Goal: Check status: Check status

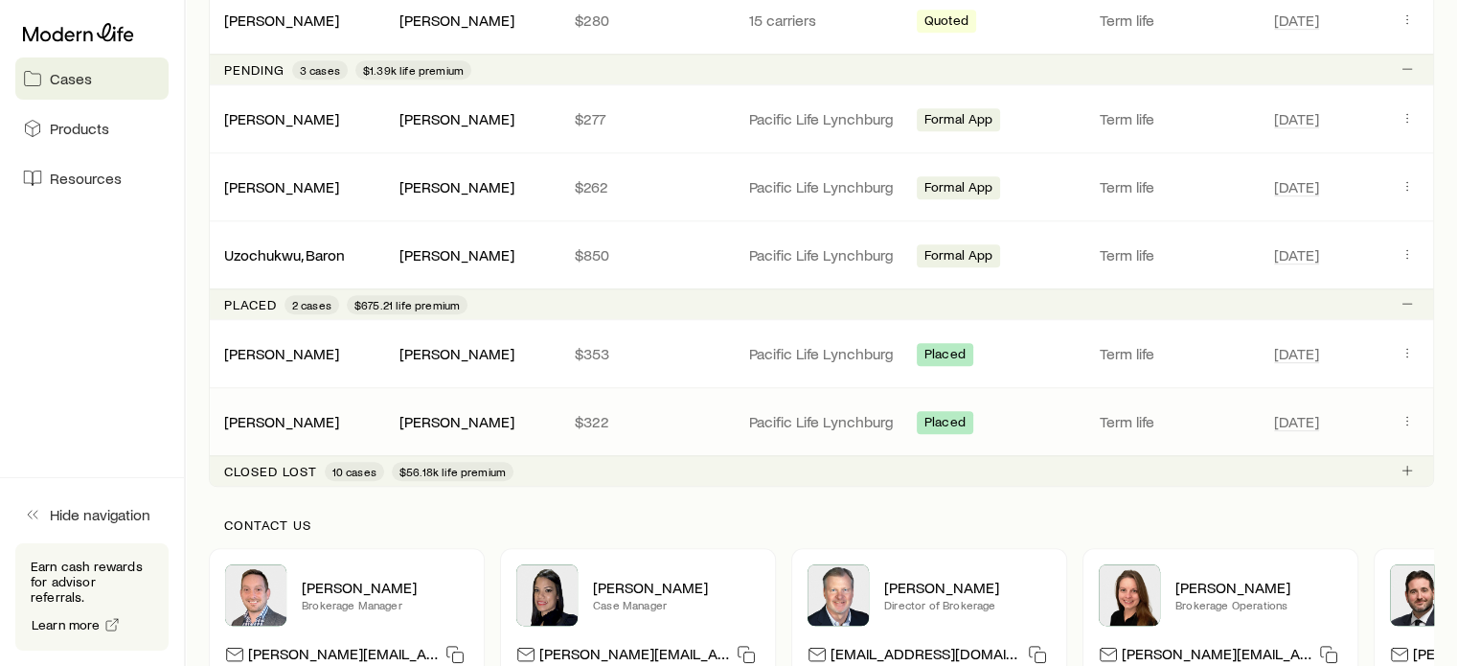
scroll to position [998, 0]
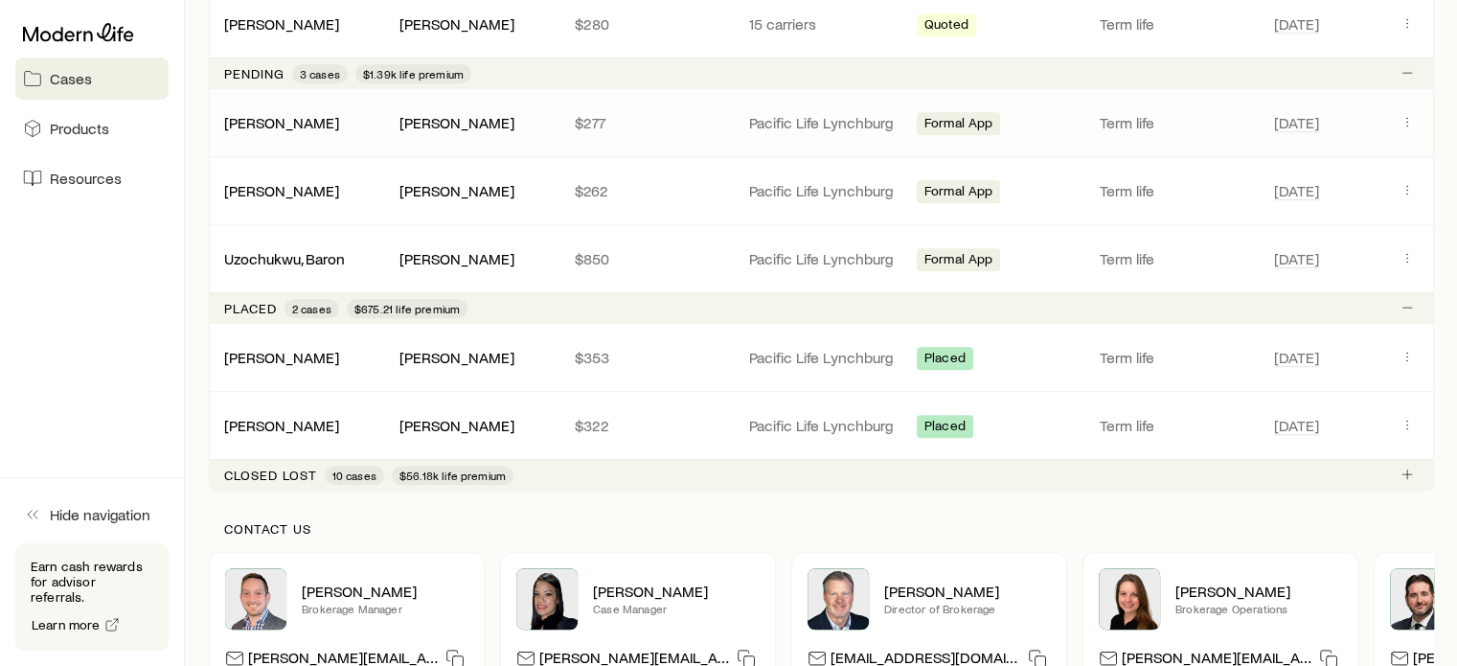
click at [520, 131] on div "[PERSON_NAME] [PERSON_NAME] $277 Pacific Life Lynchburg Formal App Term life [D…" at bounding box center [821, 122] width 1225 height 67
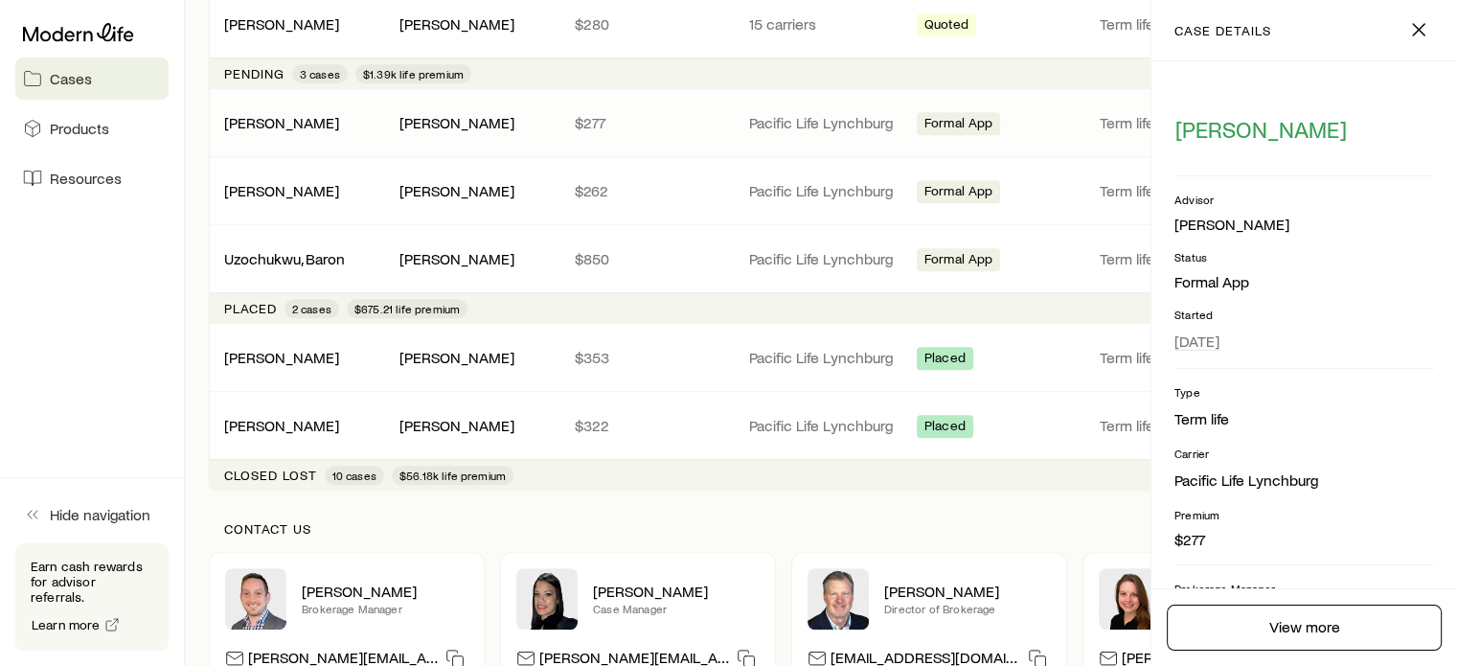
scroll to position [249, 0]
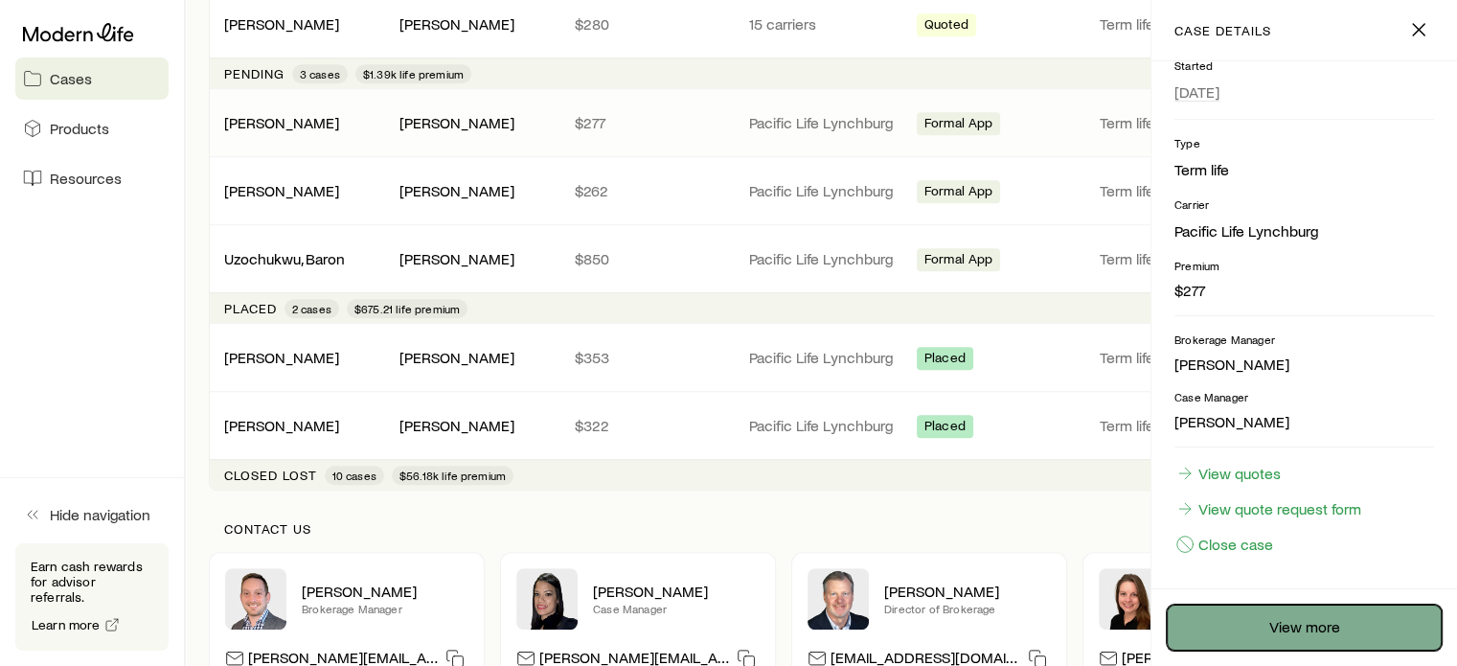
click at [1228, 609] on link "View more" at bounding box center [1304, 627] width 275 height 46
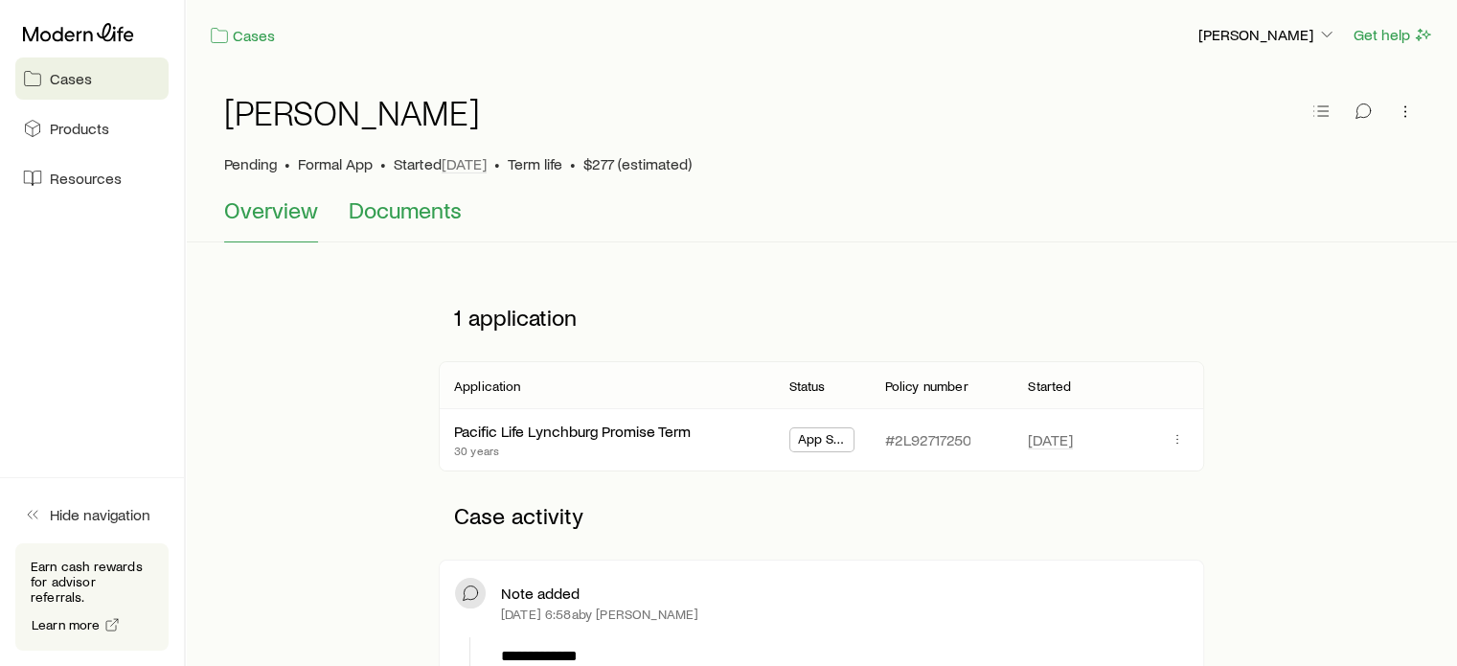
click at [400, 206] on span "Documents" at bounding box center [405, 209] width 113 height 27
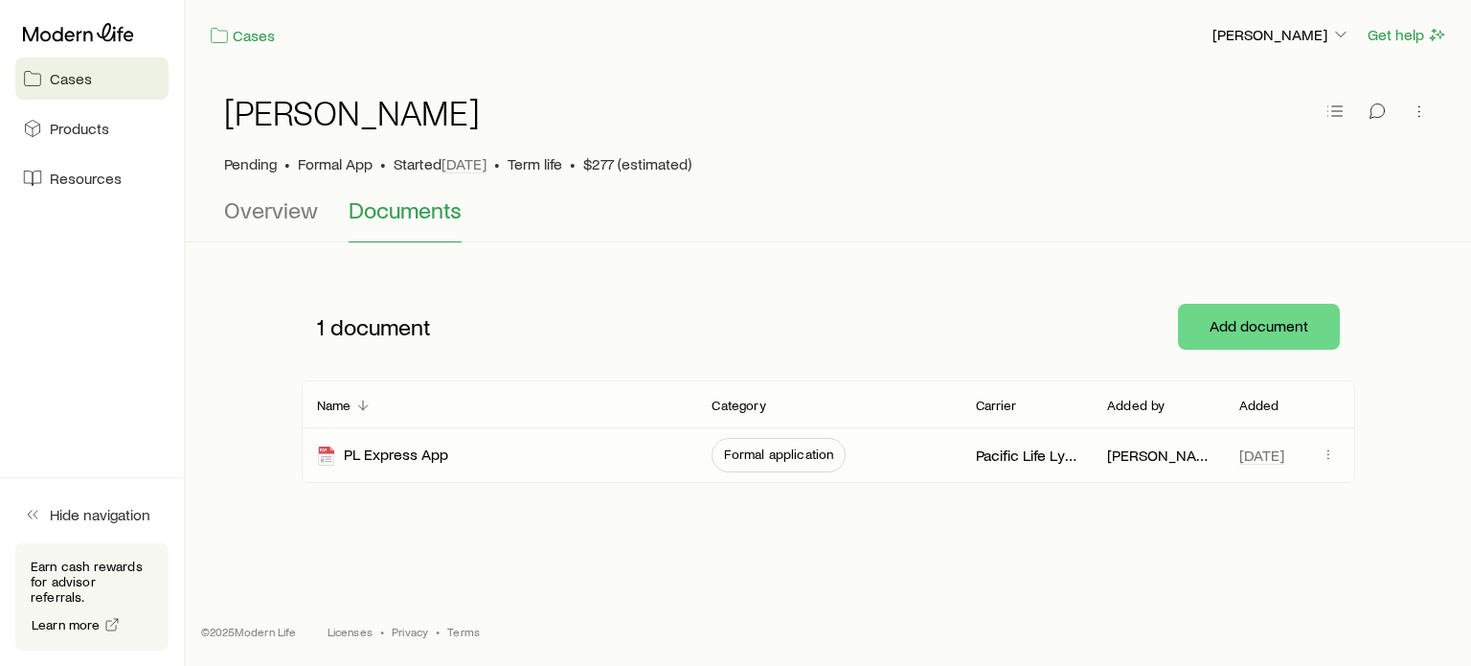
click at [789, 451] on span "Formal application" at bounding box center [778, 453] width 109 height 15
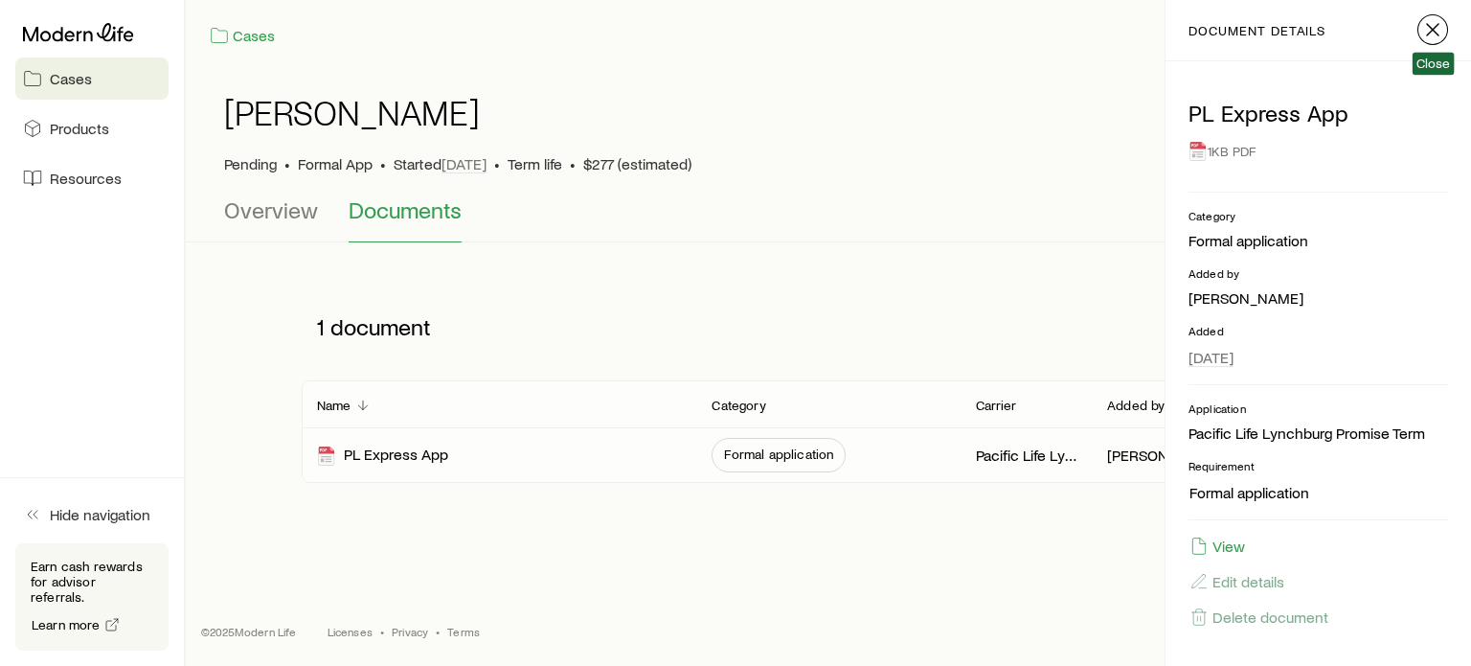
click at [1433, 24] on icon "button" at bounding box center [1433, 29] width 23 height 23
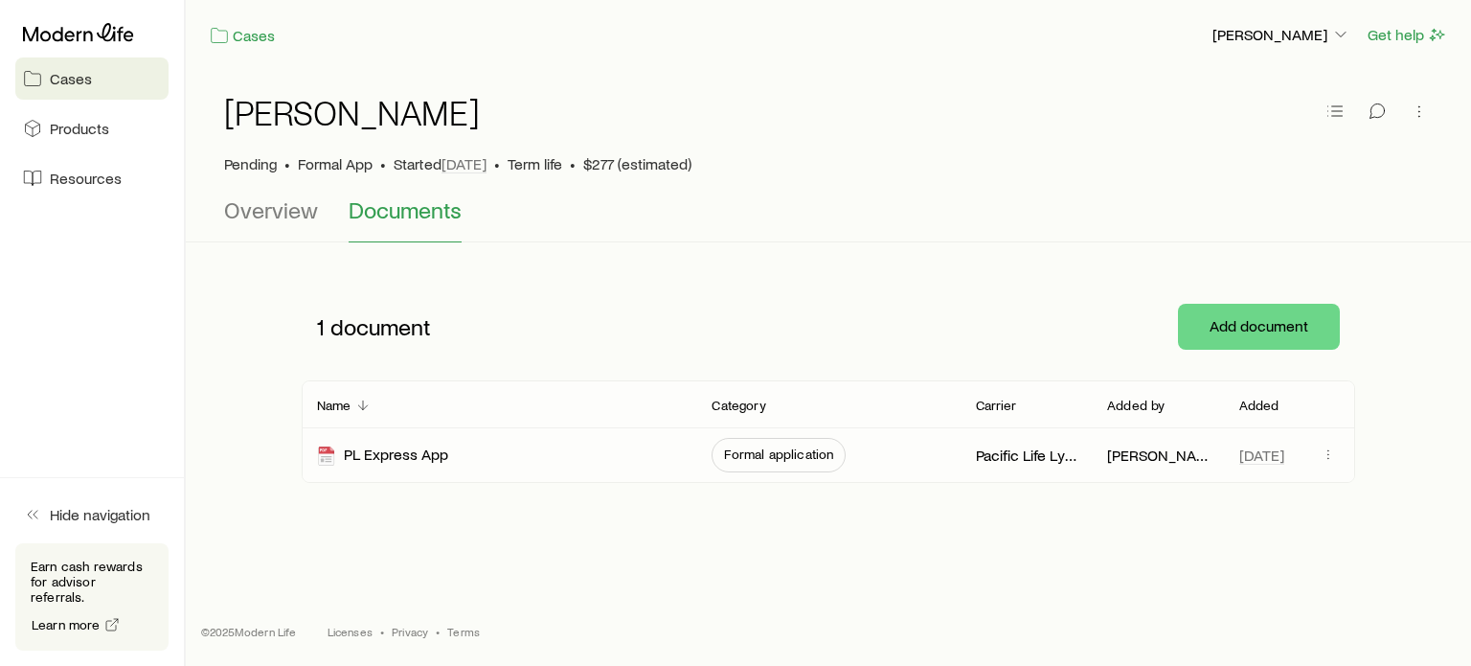
click at [786, 447] on span "Formal application" at bounding box center [778, 453] width 109 height 15
